Goal: Navigation & Orientation: Understand site structure

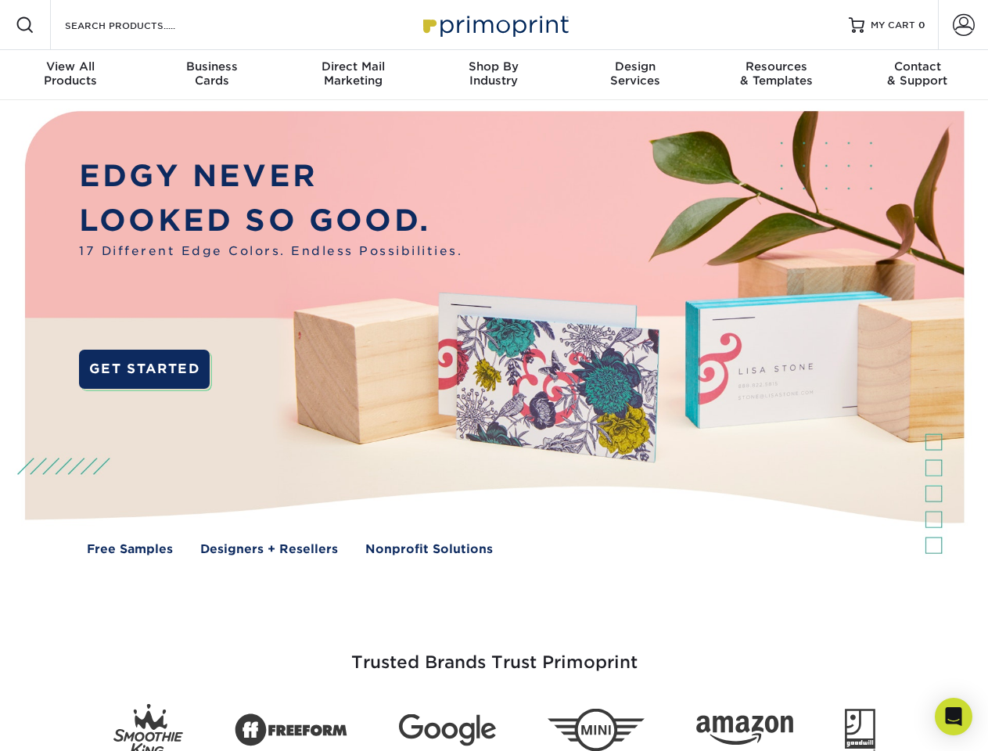
click at [493, 375] on img at bounding box center [493, 344] width 977 height 489
click at [25, 25] on span at bounding box center [25, 25] width 19 height 19
click at [963, 25] on span at bounding box center [963, 25] width 22 height 22
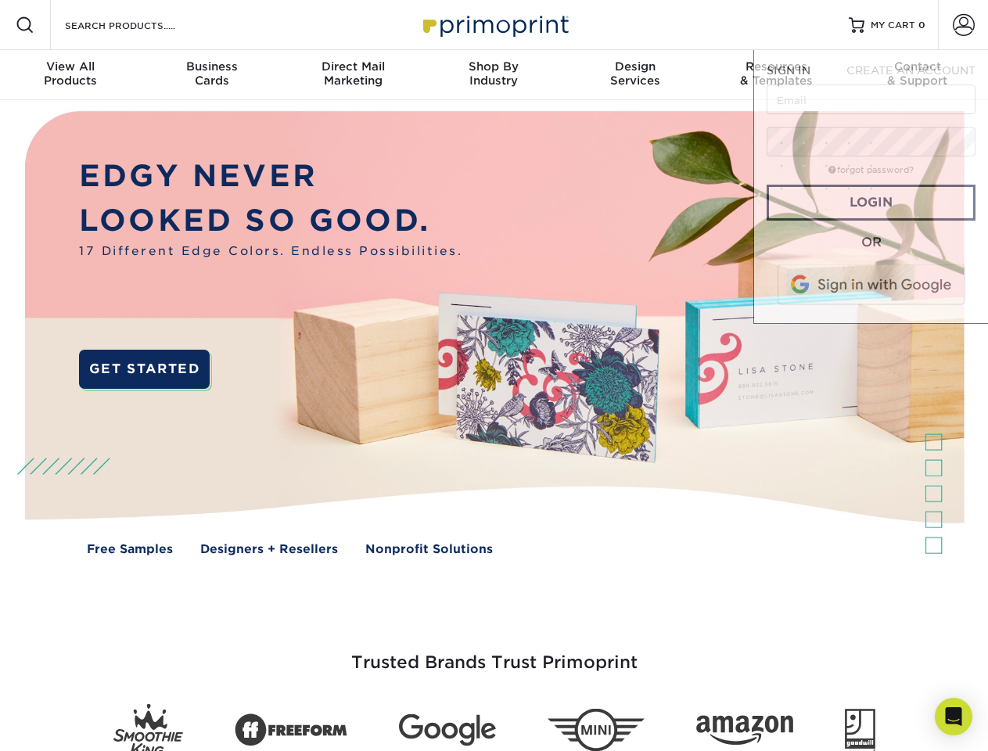
click at [70, 75] on div "View All Products" at bounding box center [70, 73] width 141 height 28
click at [211, 75] on div "Business Cards" at bounding box center [211, 73] width 141 height 28
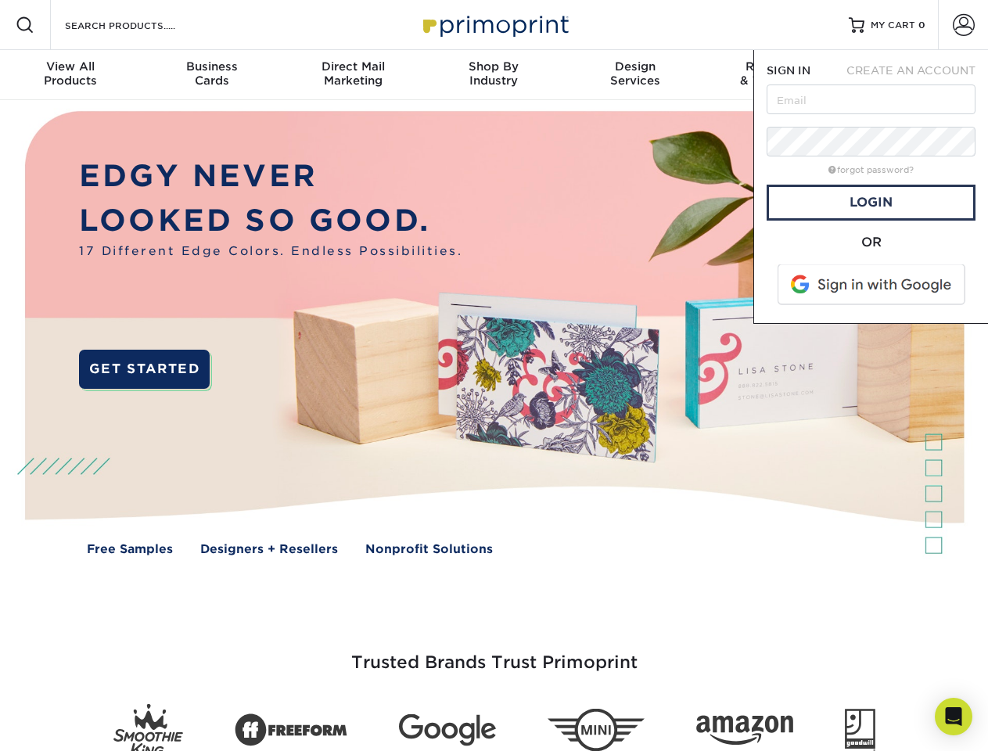
click at [353, 75] on div "Direct Mail Marketing" at bounding box center [352, 73] width 141 height 28
click at [493, 75] on div "Shop By Industry" at bounding box center [493, 73] width 141 height 28
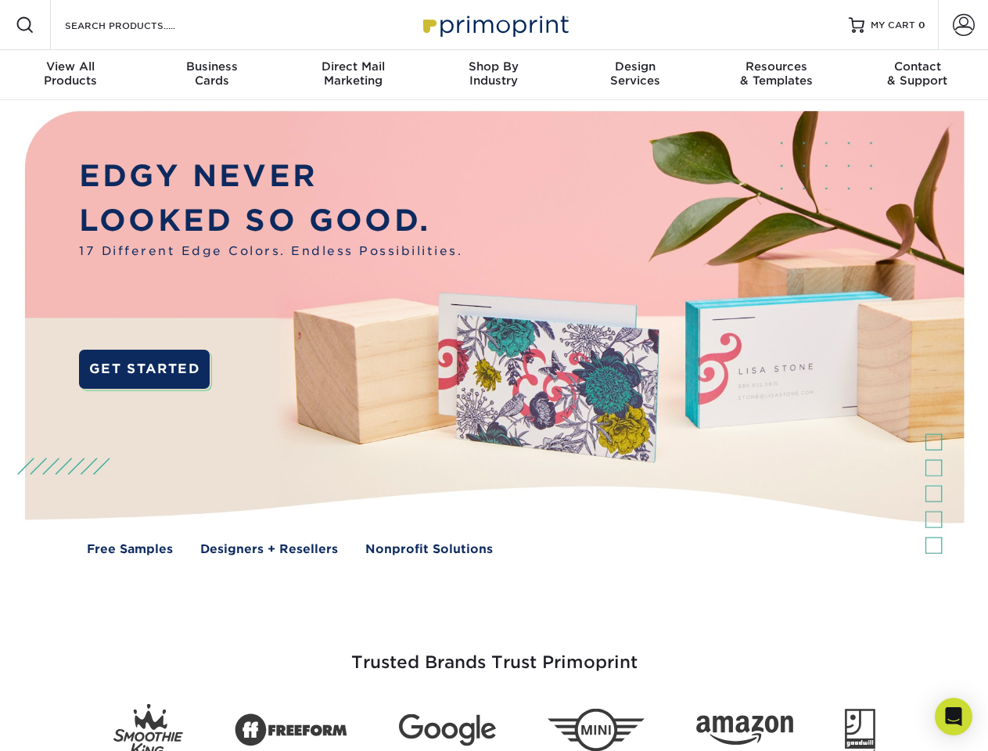
click at [635, 75] on div "Design Services" at bounding box center [635, 73] width 141 height 28
click at [776, 75] on div "Resources & Templates" at bounding box center [775, 73] width 141 height 28
click at [917, 75] on div "Contact & Support" at bounding box center [917, 73] width 141 height 28
